Goal: Task Accomplishment & Management: Manage account settings

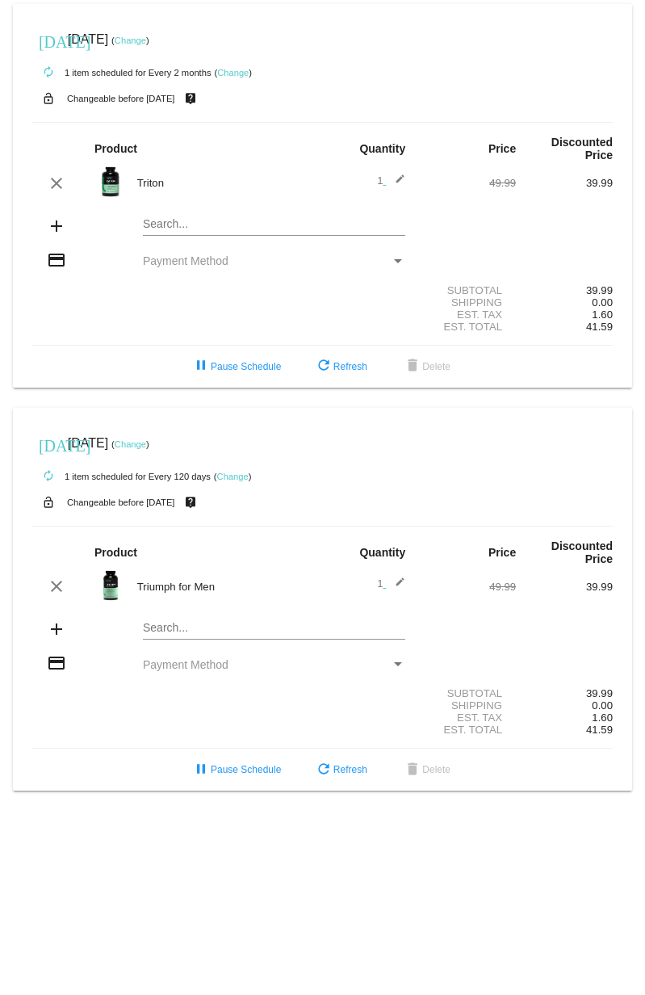
click at [146, 37] on link "Change" at bounding box center [130, 41] width 31 height 10
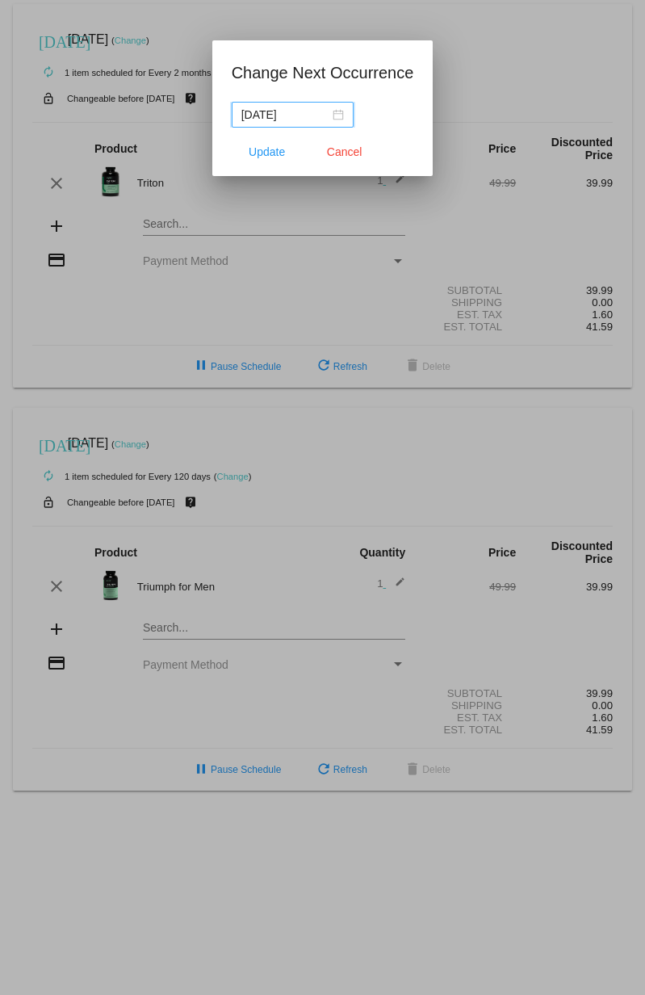
click at [294, 114] on input "2025-08-29" at bounding box center [285, 115] width 88 height 18
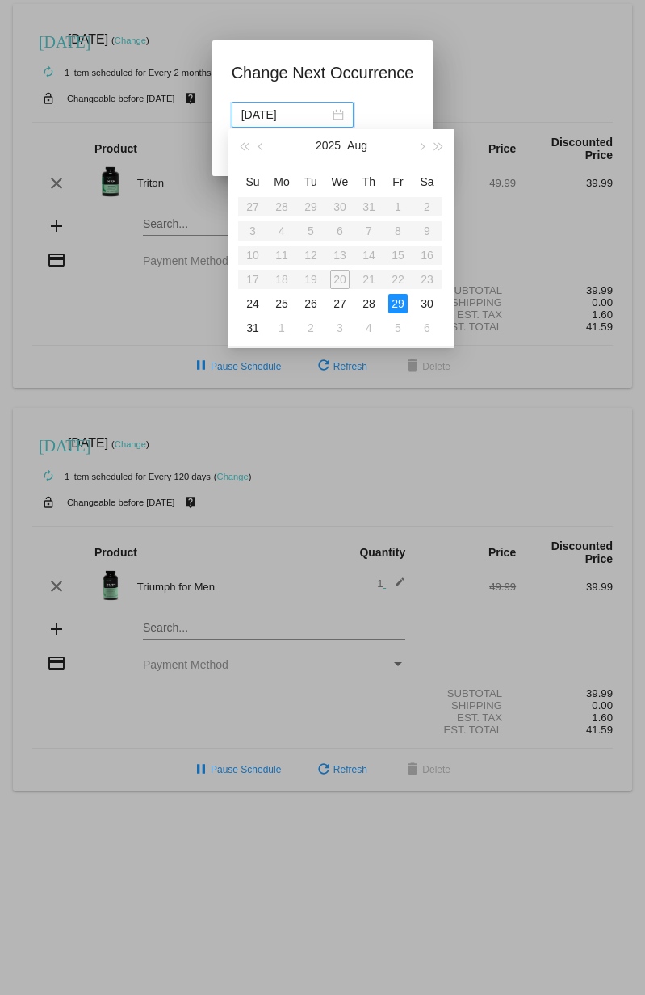
click at [347, 279] on table "Su Mo Tu We Th Fr Sa 27 28 29 30 31 1 2 3 4 5 6 7 8 9 10 11 12 13 14 15 16 17 1…" at bounding box center [340, 254] width 204 height 171
click at [339, 279] on table "Su Mo Tu We Th Fr Sa 27 28 29 30 31 1 2 3 4 5 6 7 8 9 10 11 12 13 14 15 16 17 1…" at bounding box center [340, 254] width 204 height 171
click at [373, 279] on table "Su Mo Tu We Th Fr Sa 27 28 29 30 31 1 2 3 4 5 6 7 8 9 10 11 12 13 14 15 16 17 1…" at bounding box center [340, 254] width 204 height 171
click at [395, 276] on table "Su Mo Tu We Th Fr Sa 27 28 29 30 31 1 2 3 4 5 6 7 8 9 10 11 12 13 14 15 16 17 1…" at bounding box center [340, 254] width 204 height 171
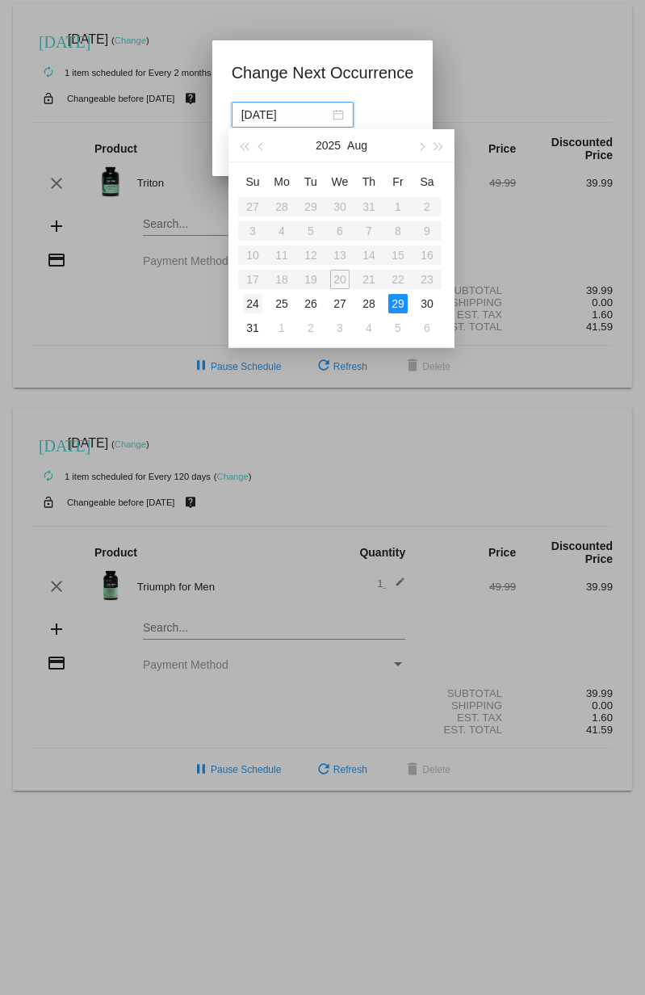
click at [250, 296] on div "24" at bounding box center [252, 303] width 19 height 19
type input "2025-08-24"
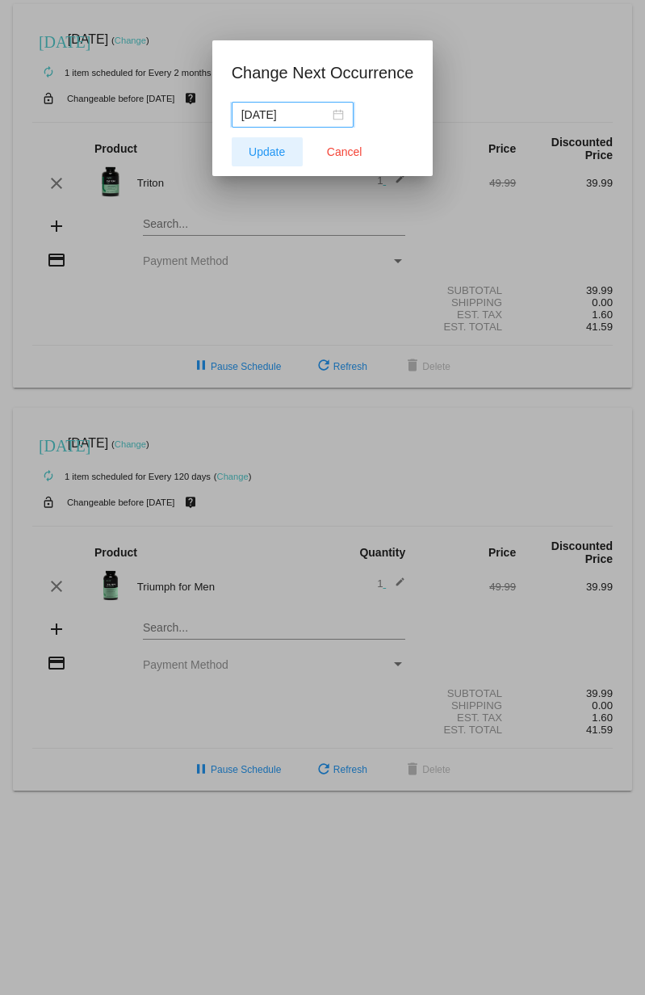
click at [260, 148] on span "Update" at bounding box center [267, 151] width 36 height 13
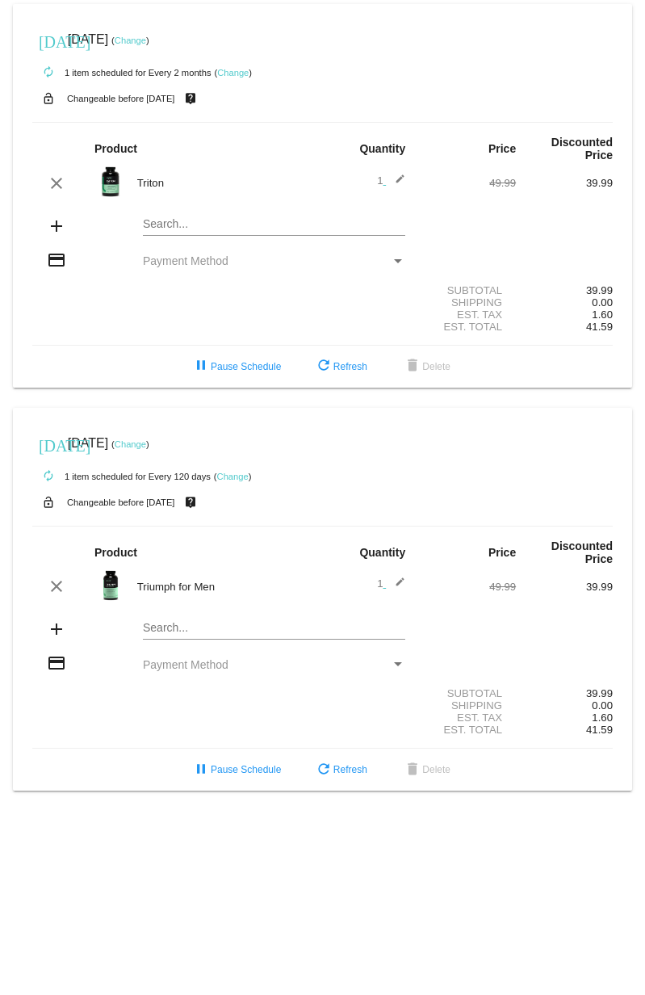
click at [146, 41] on link "Change" at bounding box center [130, 41] width 31 height 10
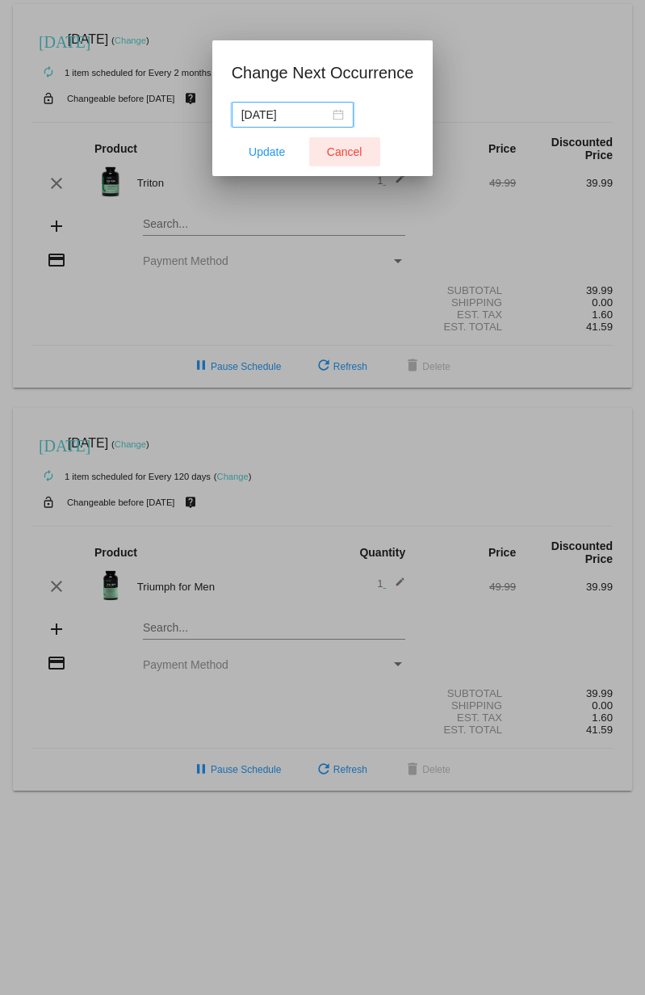
click at [340, 149] on span "Cancel" at bounding box center [345, 151] width 36 height 13
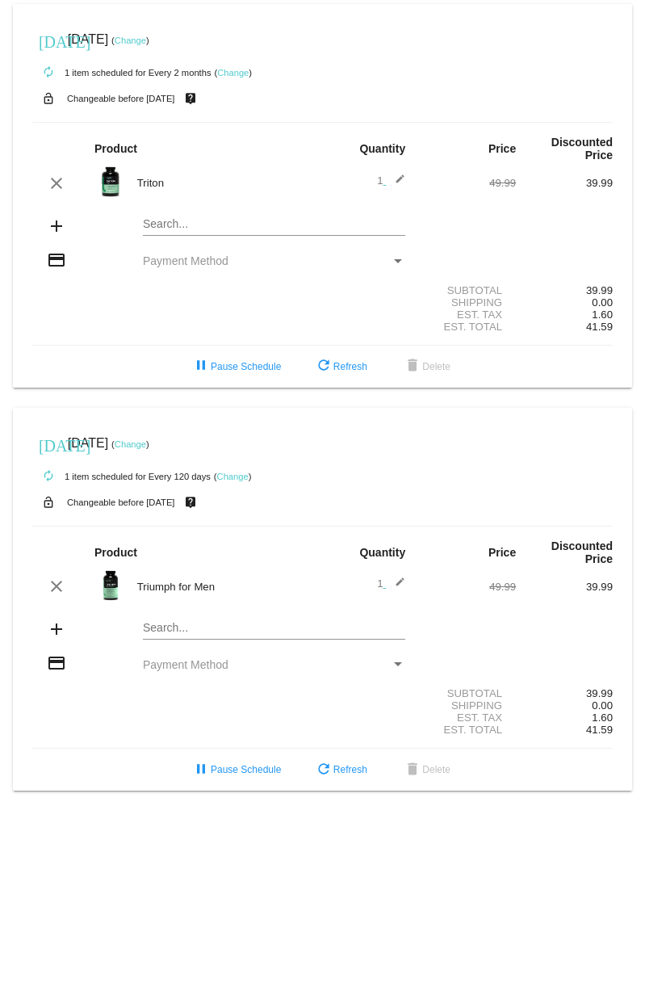
click at [57, 226] on mat-icon "add" at bounding box center [56, 225] width 19 height 19
click at [52, 229] on mat-icon "add" at bounding box center [56, 225] width 19 height 19
click at [169, 261] on span "Payment Method" at bounding box center [186, 260] width 86 height 13
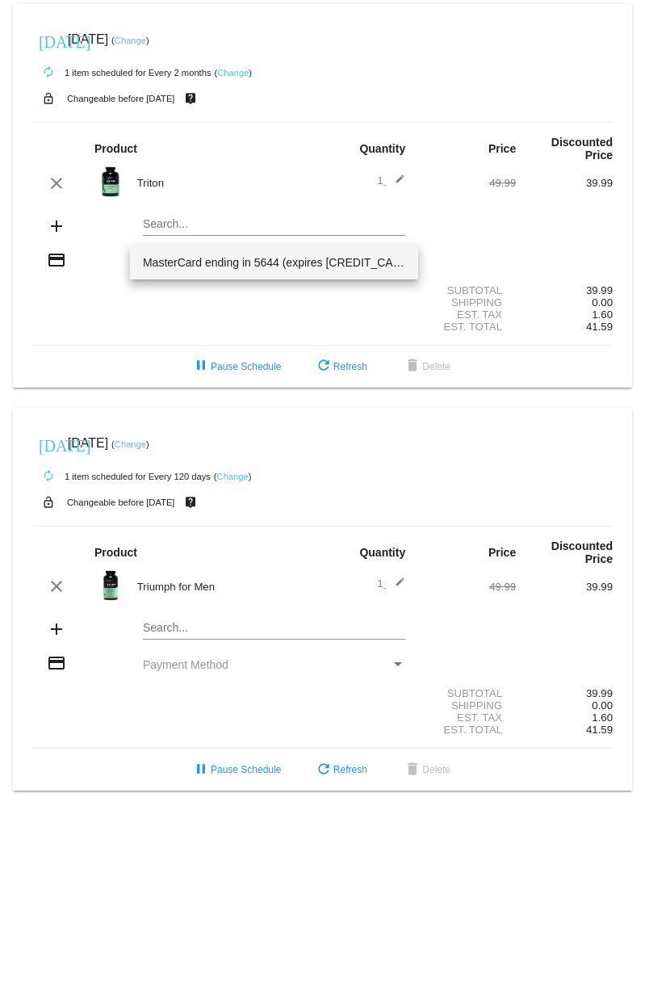
click at [124, 302] on div at bounding box center [322, 497] width 645 height 995
